Goal: Use online tool/utility: Utilize a website feature to perform a specific function

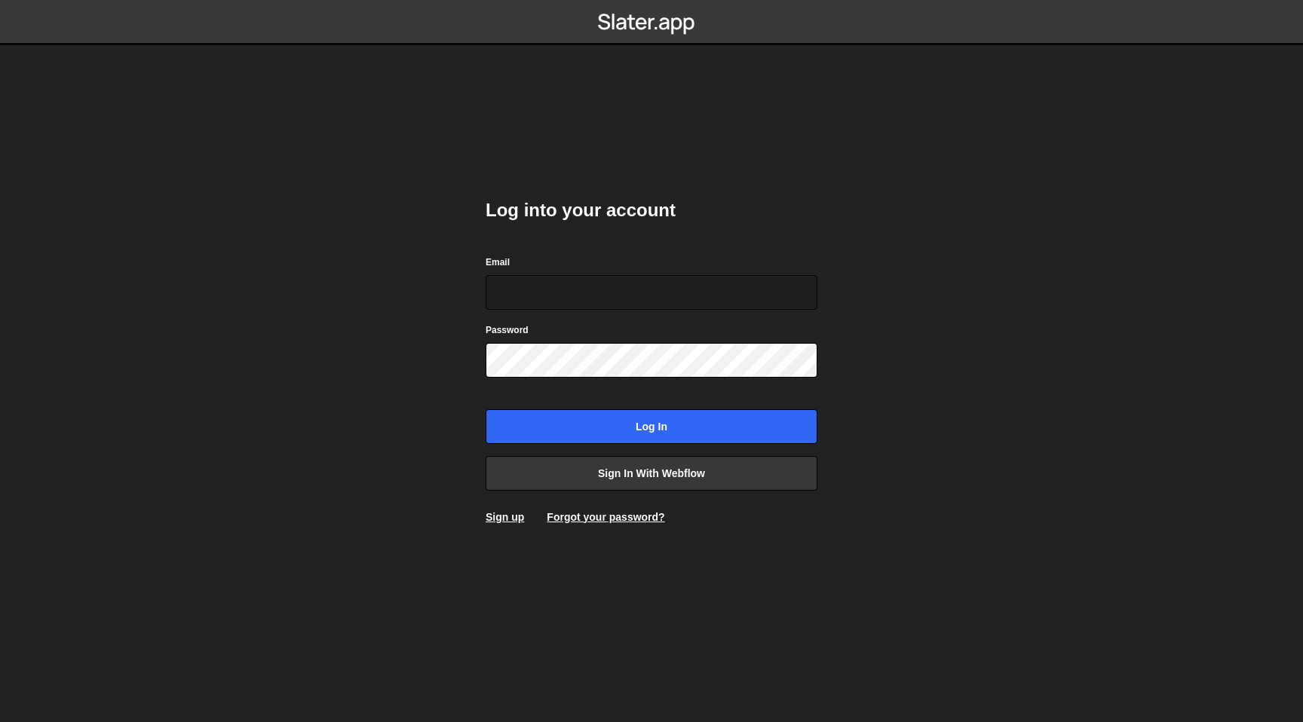
type input "[EMAIL_ADDRESS][DOMAIN_NAME]"
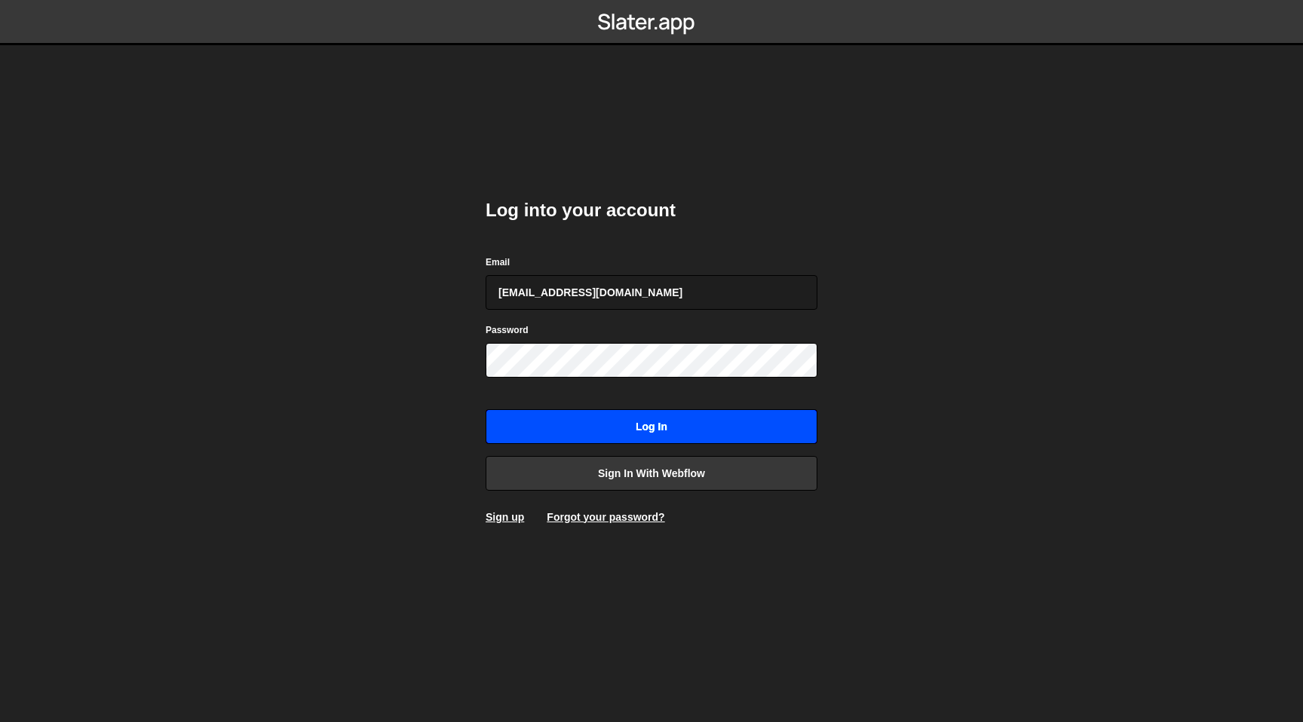
click at [576, 432] on input "Log in" at bounding box center [652, 426] width 332 height 35
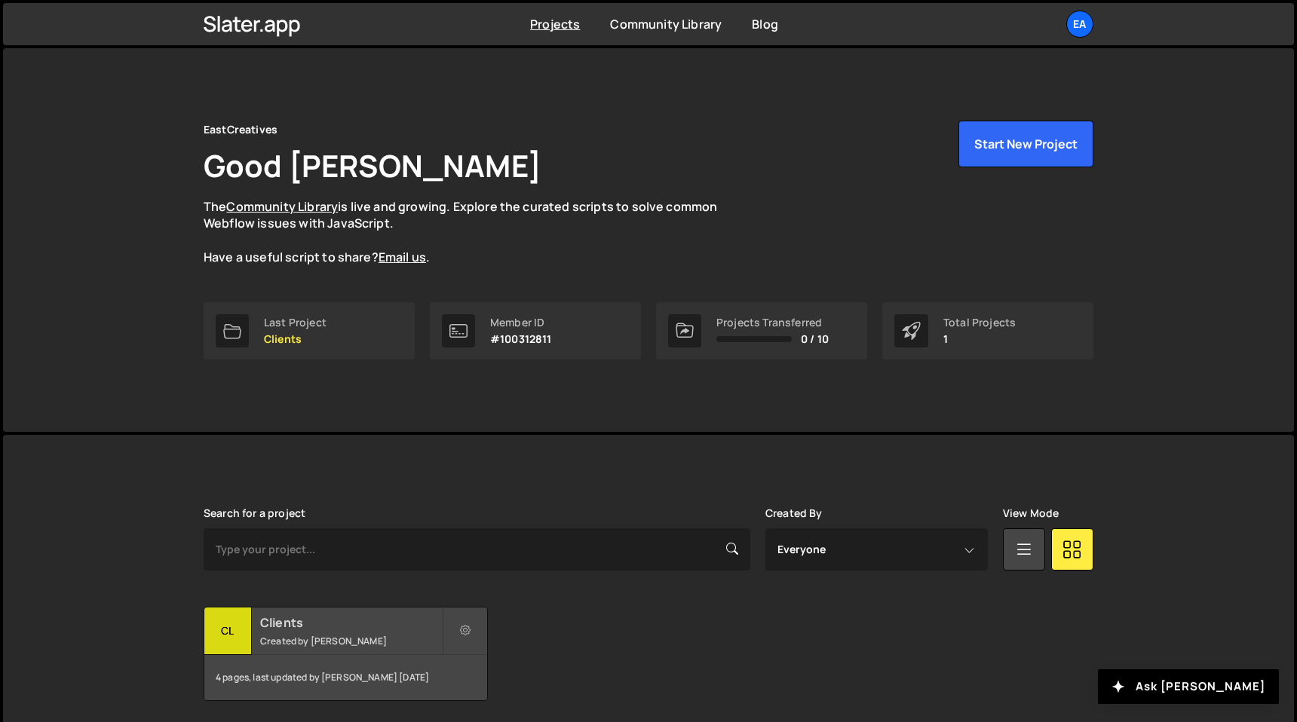
click at [299, 663] on div "4 pages, last updated by [PERSON_NAME] [DATE]" at bounding box center [345, 677] width 283 height 45
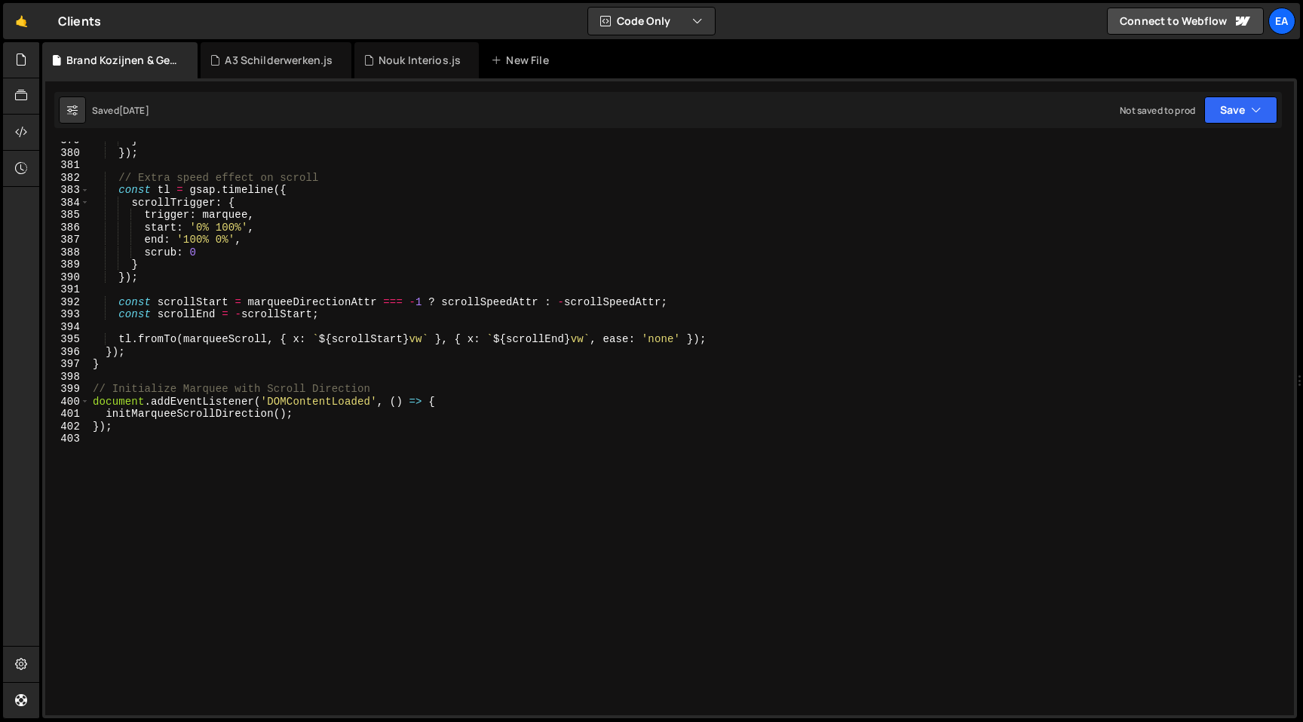
scroll to position [4720, 0]
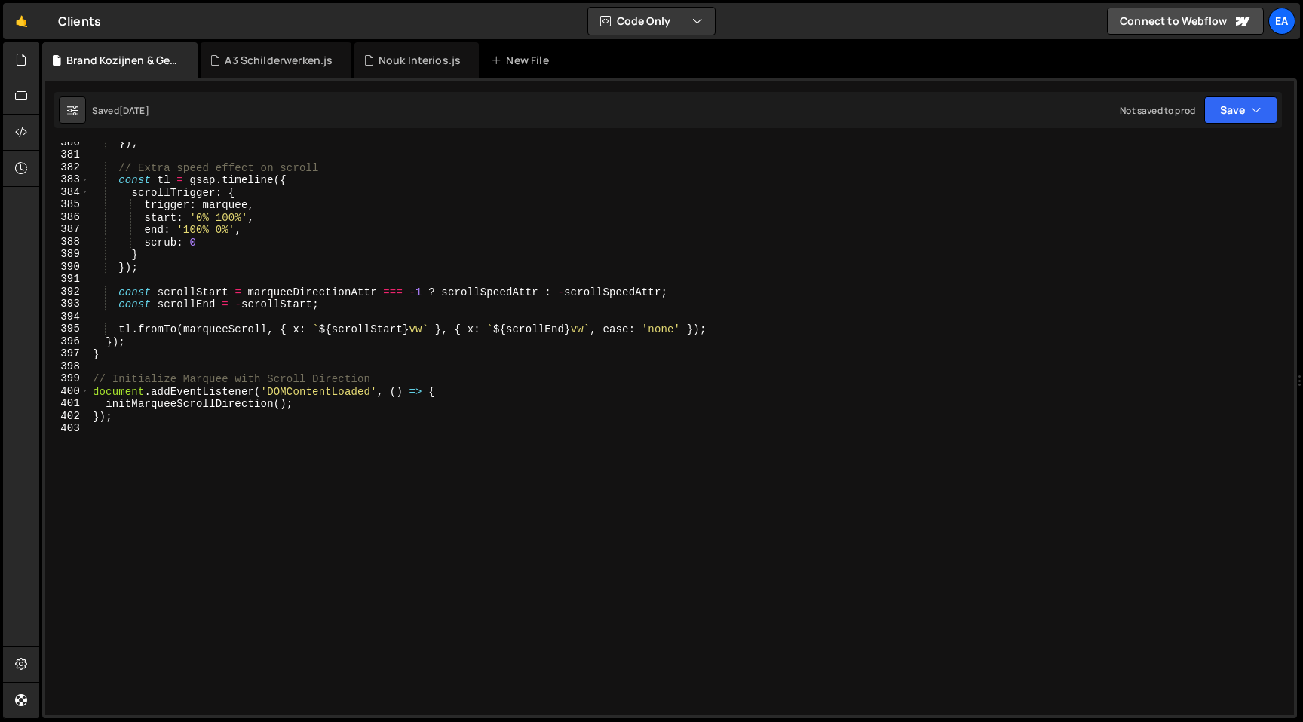
click at [210, 486] on div "}) ; // Extra speed effect on scroll const tl = gsap . timeline ({ scrollTrigge…" at bounding box center [689, 435] width 1198 height 599
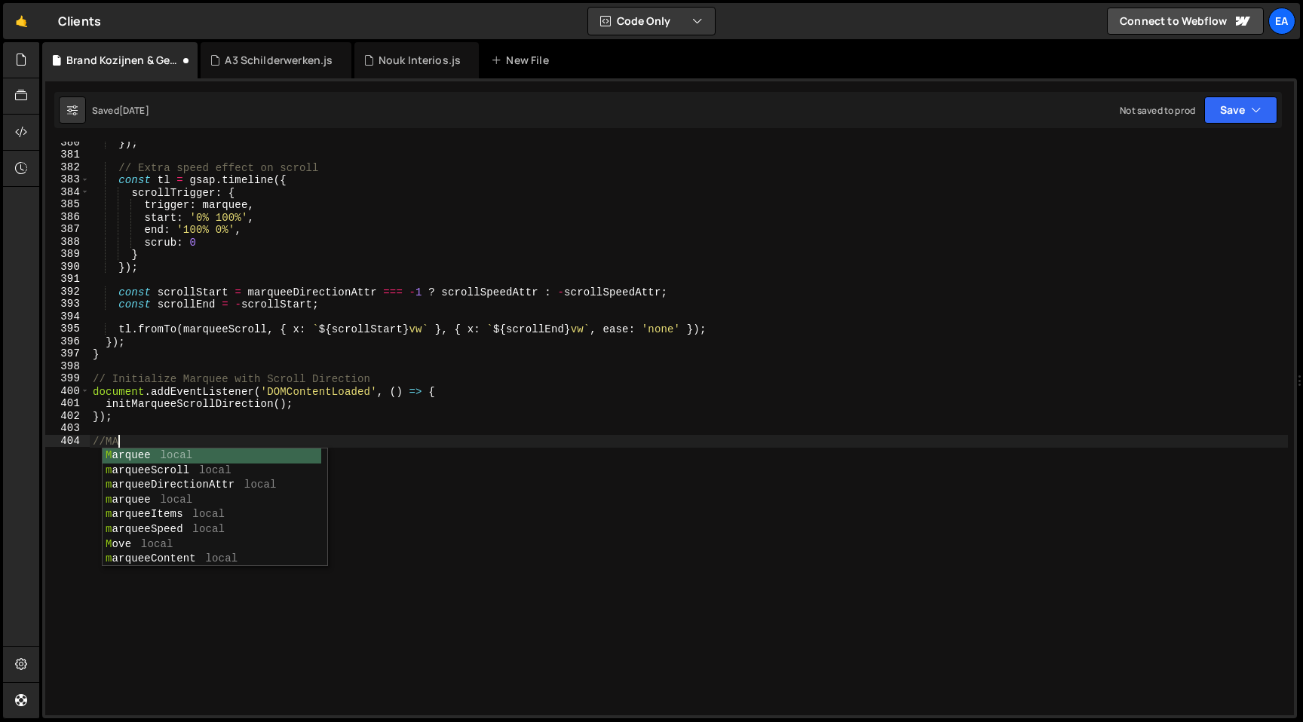
scroll to position [0, 2]
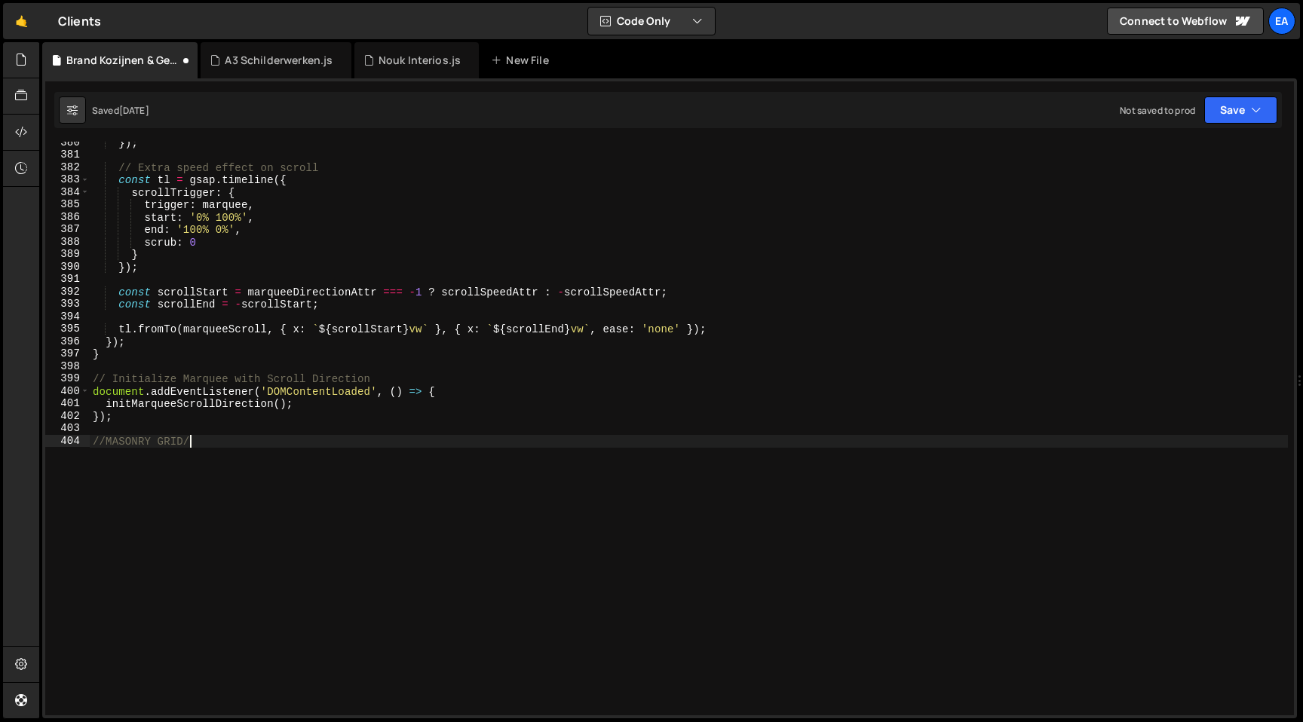
type textarea "//MASONRY GRID//"
paste textarea "});"
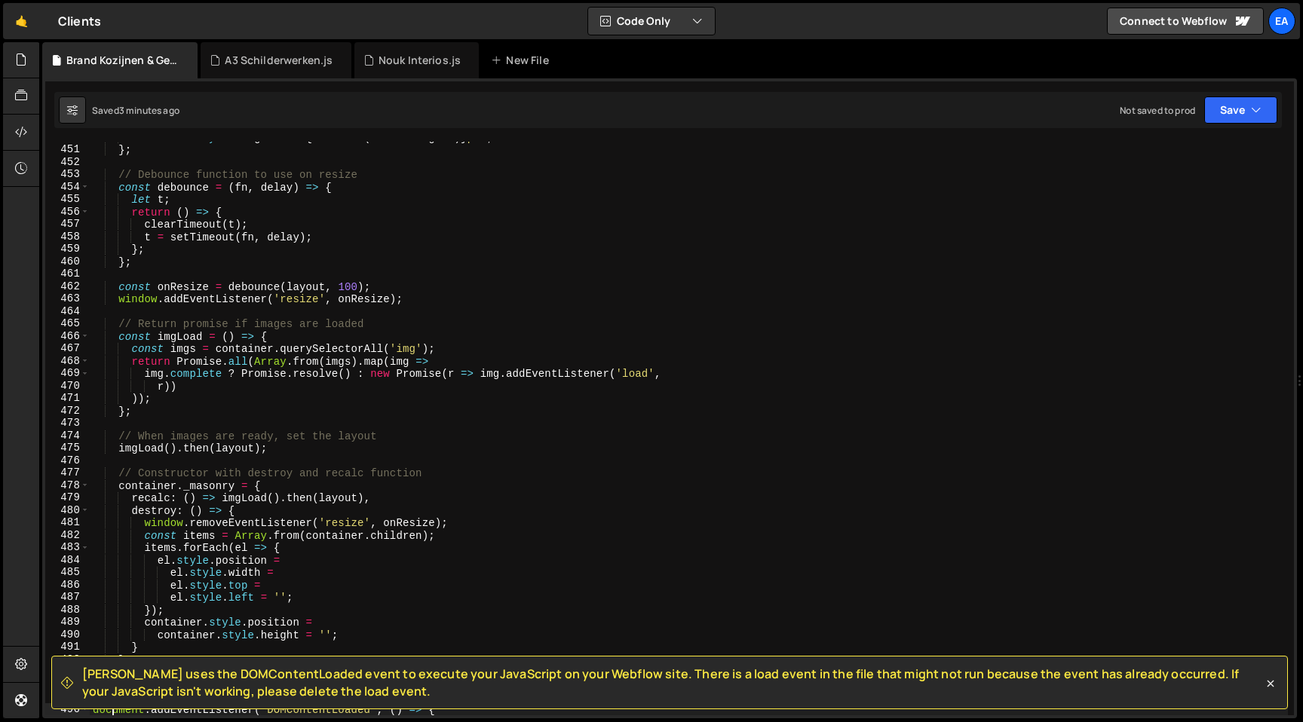
scroll to position [5915, 0]
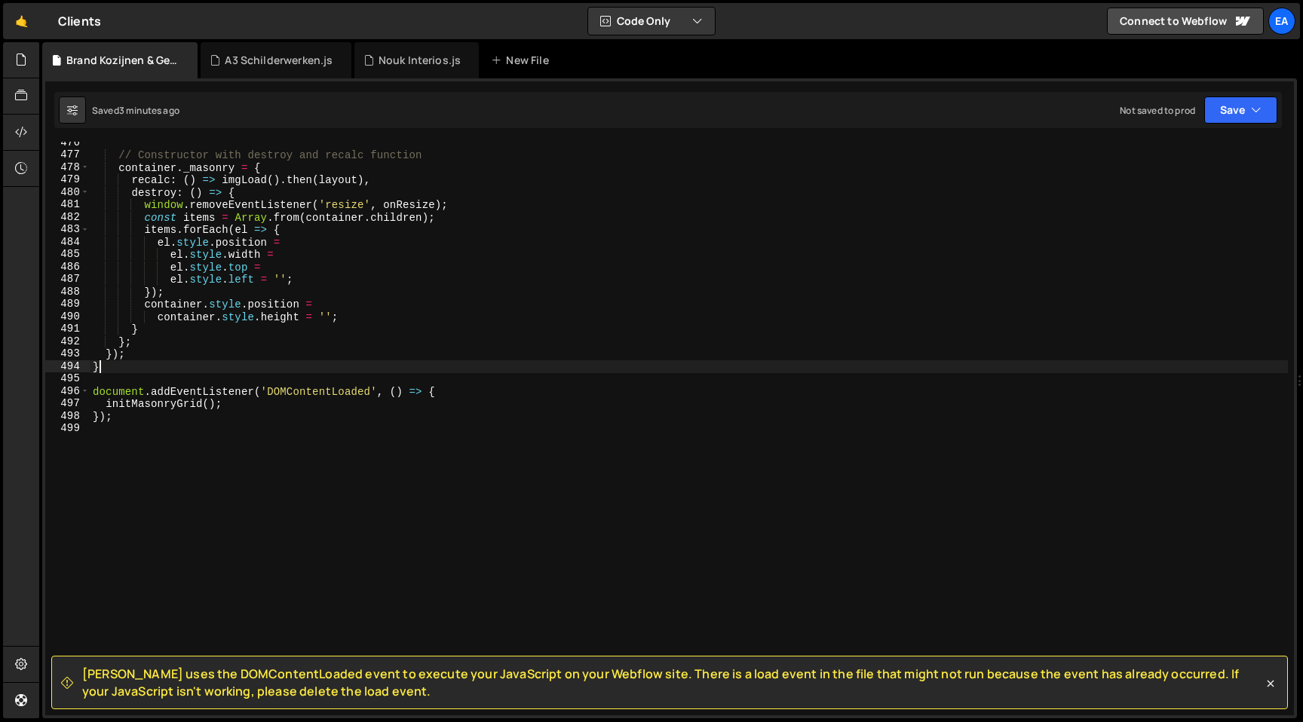
click at [208, 372] on div "// Constructor with destroy and recalc function container . _masonry = { recalc…" at bounding box center [689, 435] width 1198 height 599
type textarea "}"
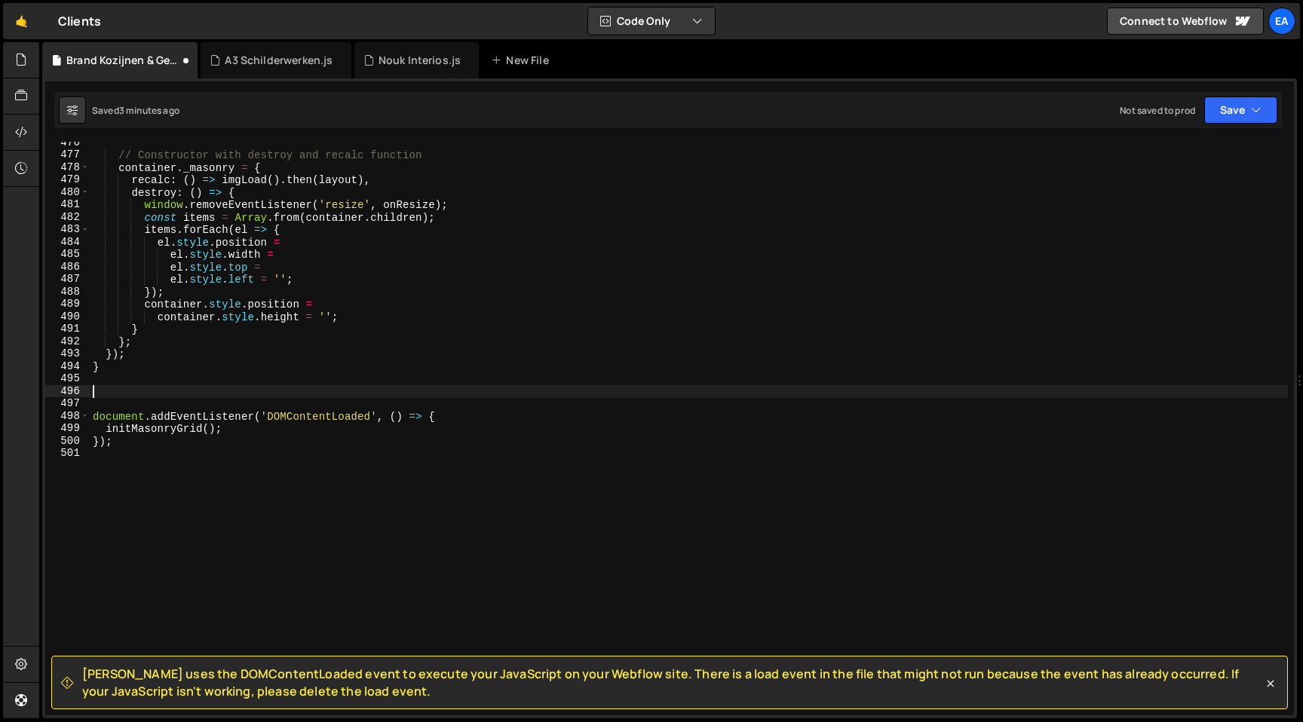
paste textarea "masonryGrid._masonry.recalc();"
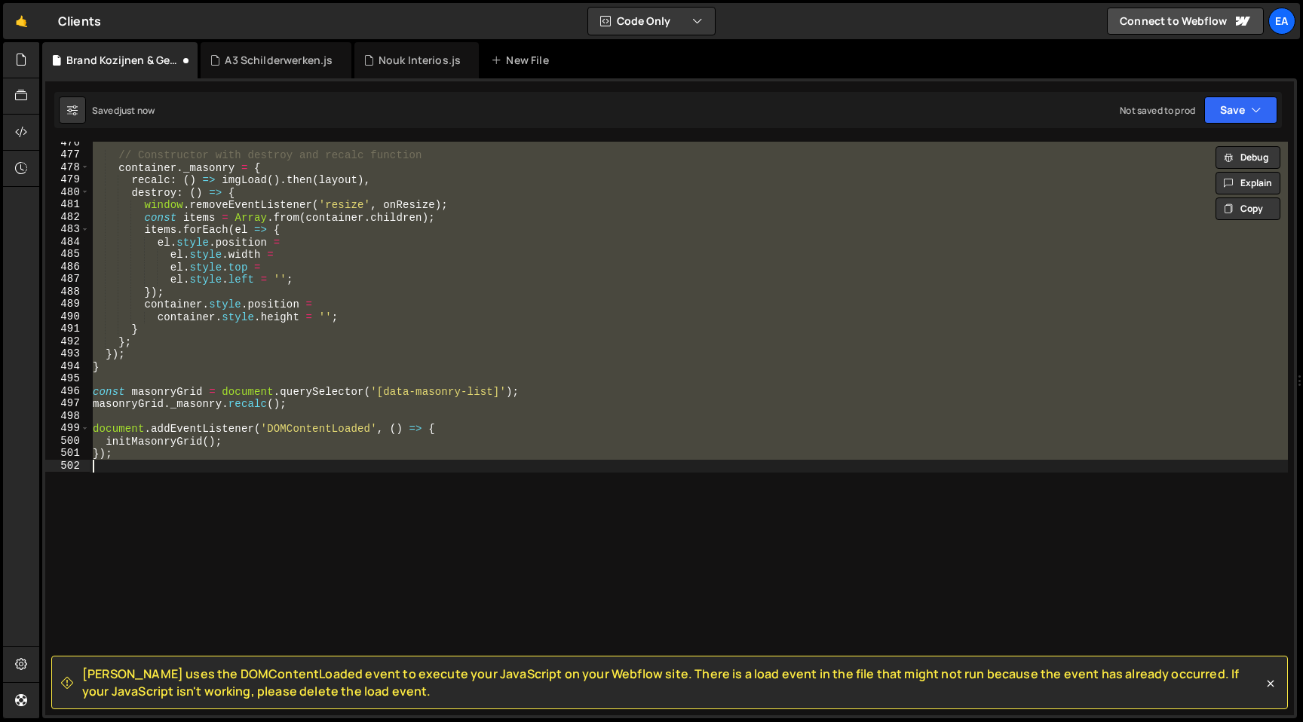
click at [336, 402] on div "// Constructor with destroy and recalc function container . _masonry = { recalc…" at bounding box center [689, 429] width 1198 height 574
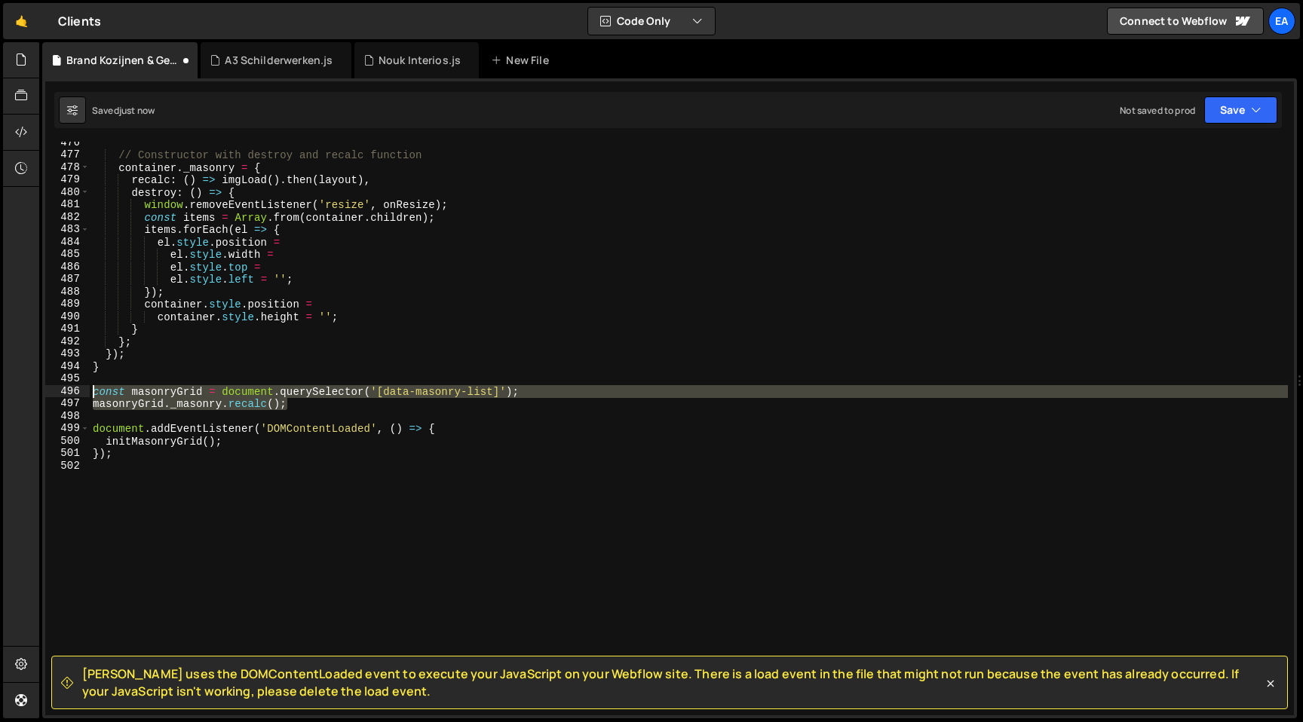
drag, startPoint x: 311, startPoint y: 402, endPoint x: 0, endPoint y: 395, distance: 310.7
click at [0, 395] on div "Hold on a sec... Are you certain you wish to leave this page? Any changes you'v…" at bounding box center [651, 361] width 1303 height 722
type textarea "const masonryGrid = document.querySelector('[data-masonry-list]'); masonryGrid.…"
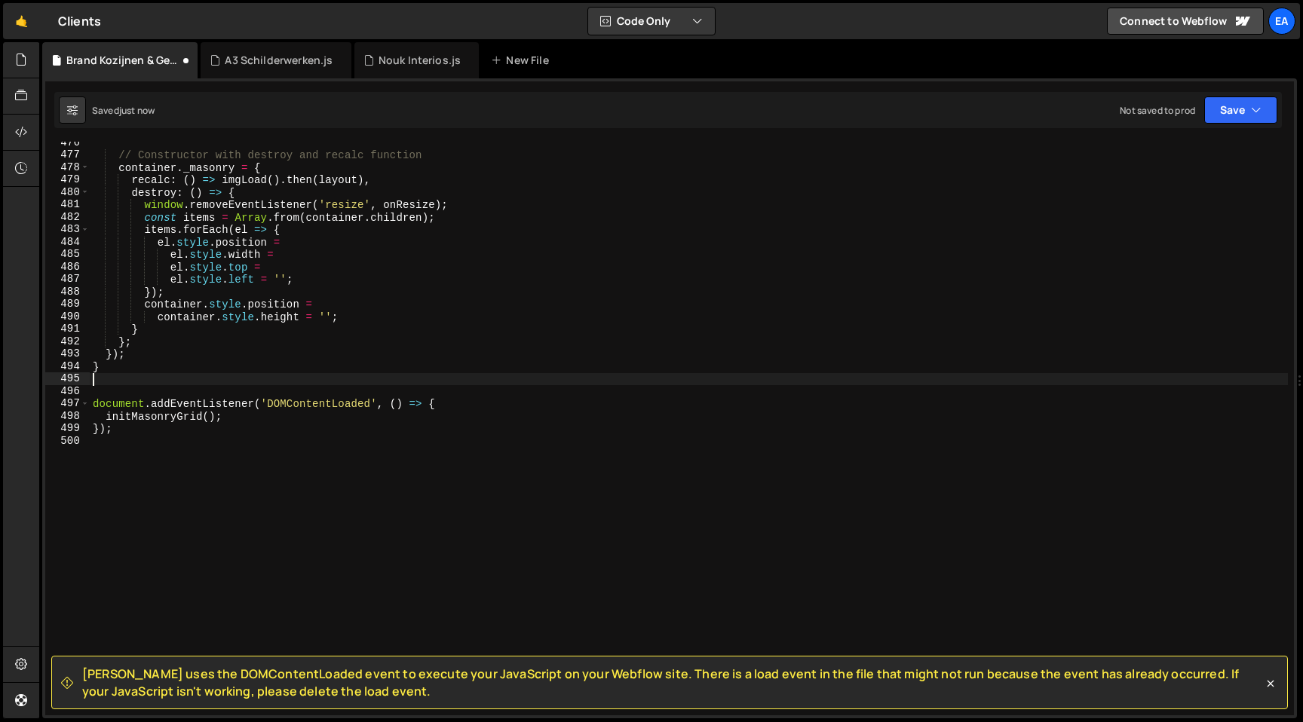
type textarea "}"
click at [137, 434] on div "// Constructor with destroy and recalc function container . _masonry = { recalc…" at bounding box center [689, 435] width 1198 height 599
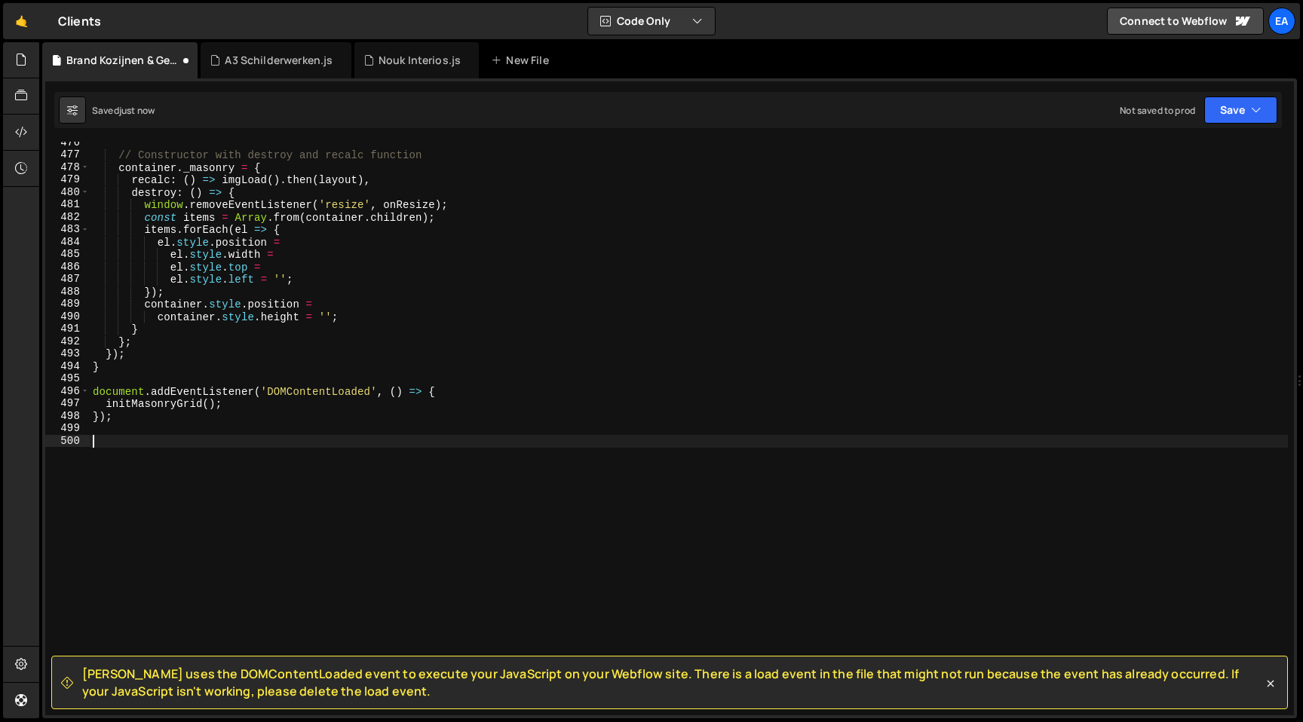
paste textarea "masonryGrid._masonry.recalc();"
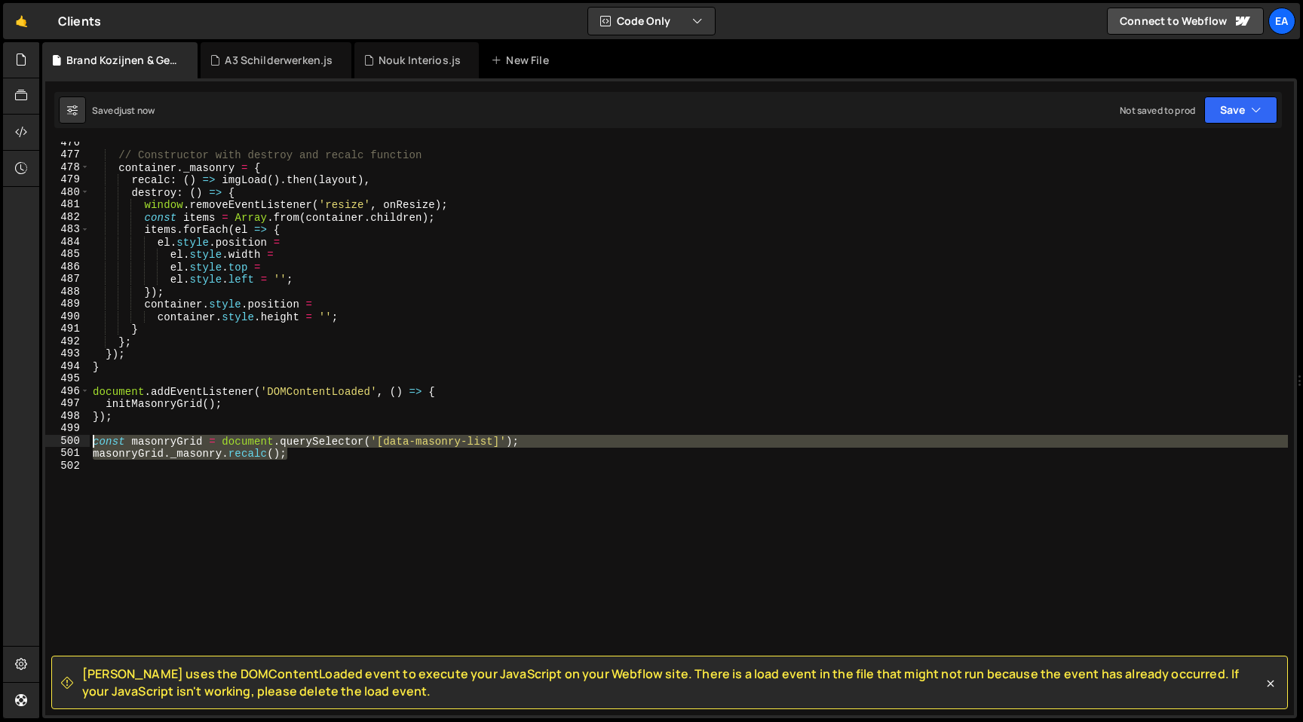
drag, startPoint x: 326, startPoint y: 454, endPoint x: 47, endPoint y: 441, distance: 280.0
click at [47, 441] on div "masonryGrid._masonry.recalc(); 476 477 478 479 480 481 482 483 484 485 486 487 …" at bounding box center [669, 429] width 1249 height 574
type textarea "const masonryGrid = document.querySelector('[data-masonry-list]'); masonryGrid.…"
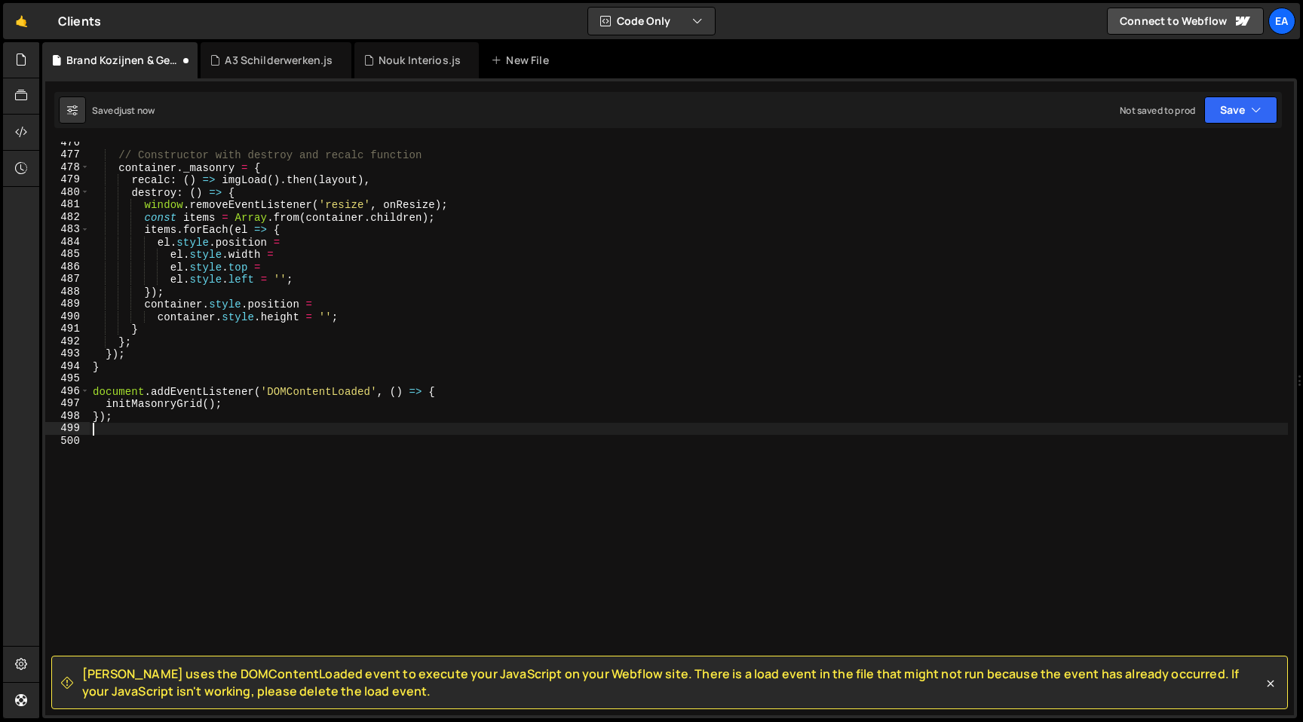
type textarea "});"
click at [1244, 118] on button "Save" at bounding box center [1240, 110] width 73 height 27
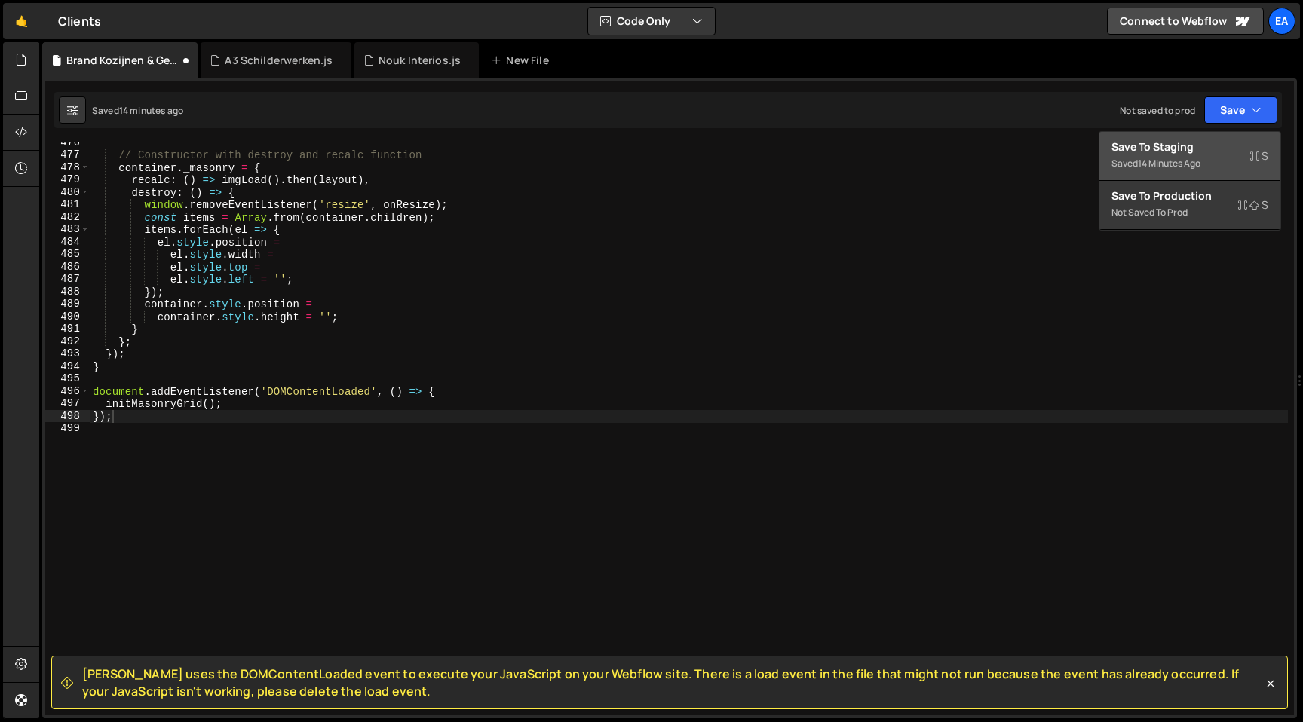
click at [1218, 146] on div "Save to Staging S" at bounding box center [1189, 146] width 157 height 15
